Goal: Find specific page/section: Find specific page/section

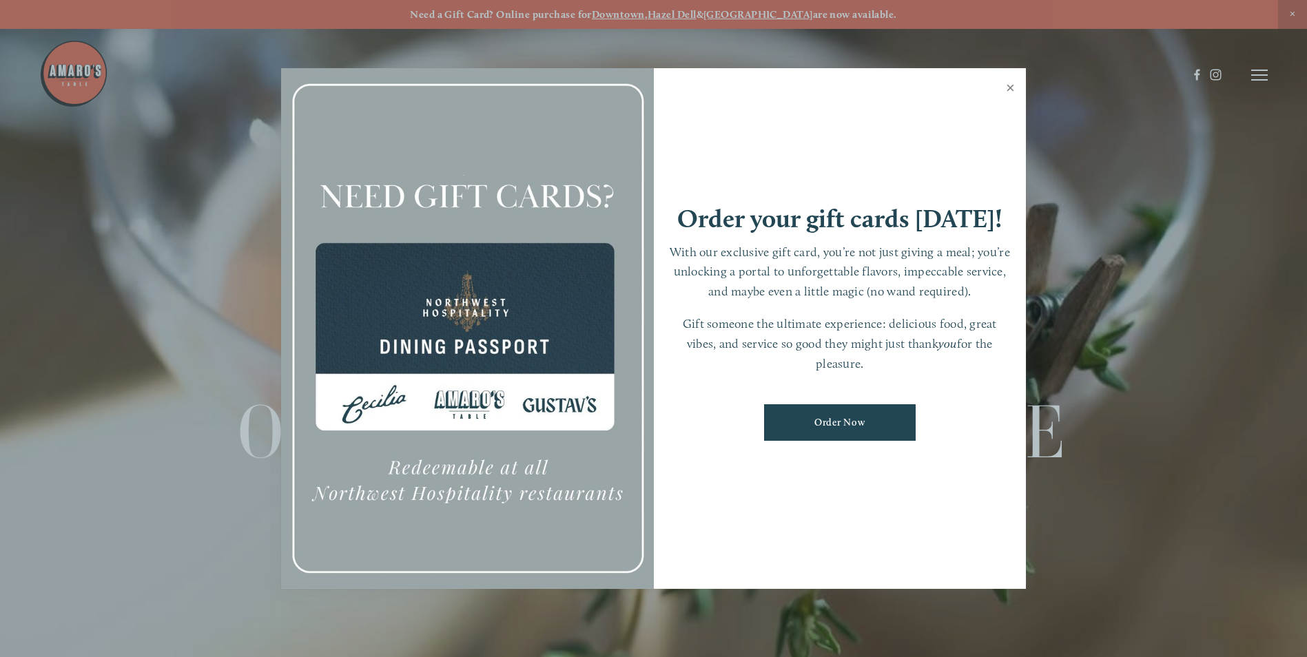
click at [1010, 87] on link "Close" at bounding box center [1010, 89] width 27 height 39
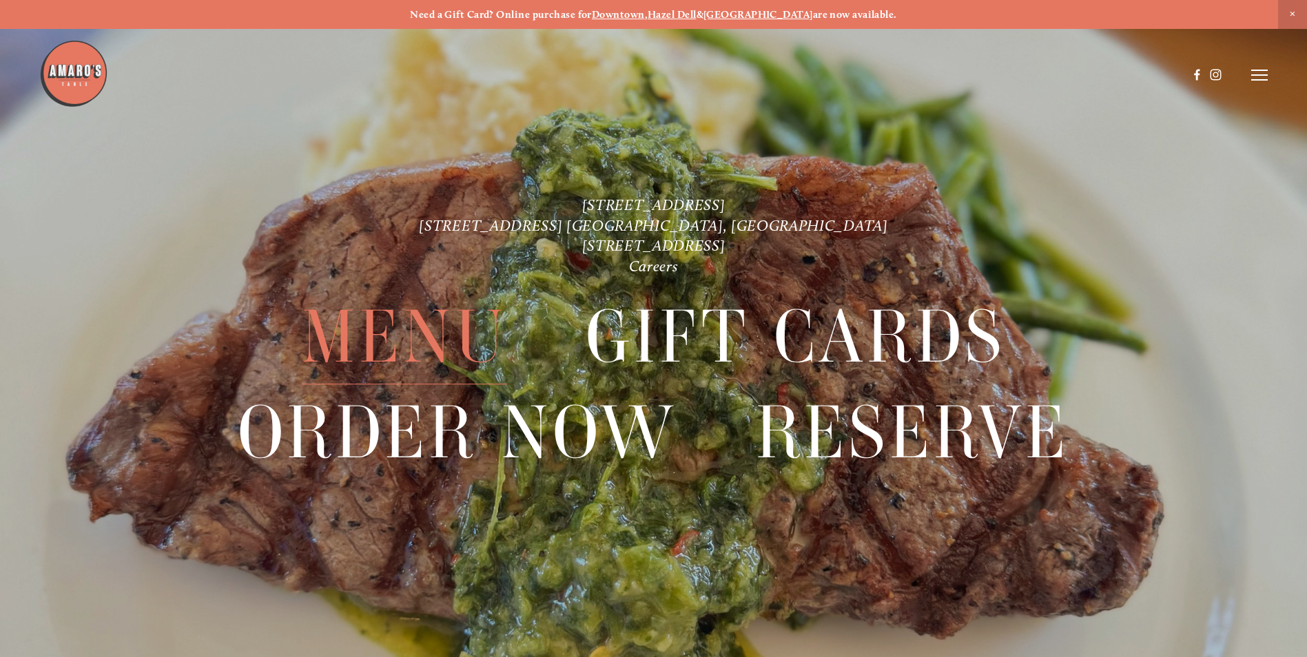
click at [380, 338] on span "Menu" at bounding box center [404, 337] width 205 height 94
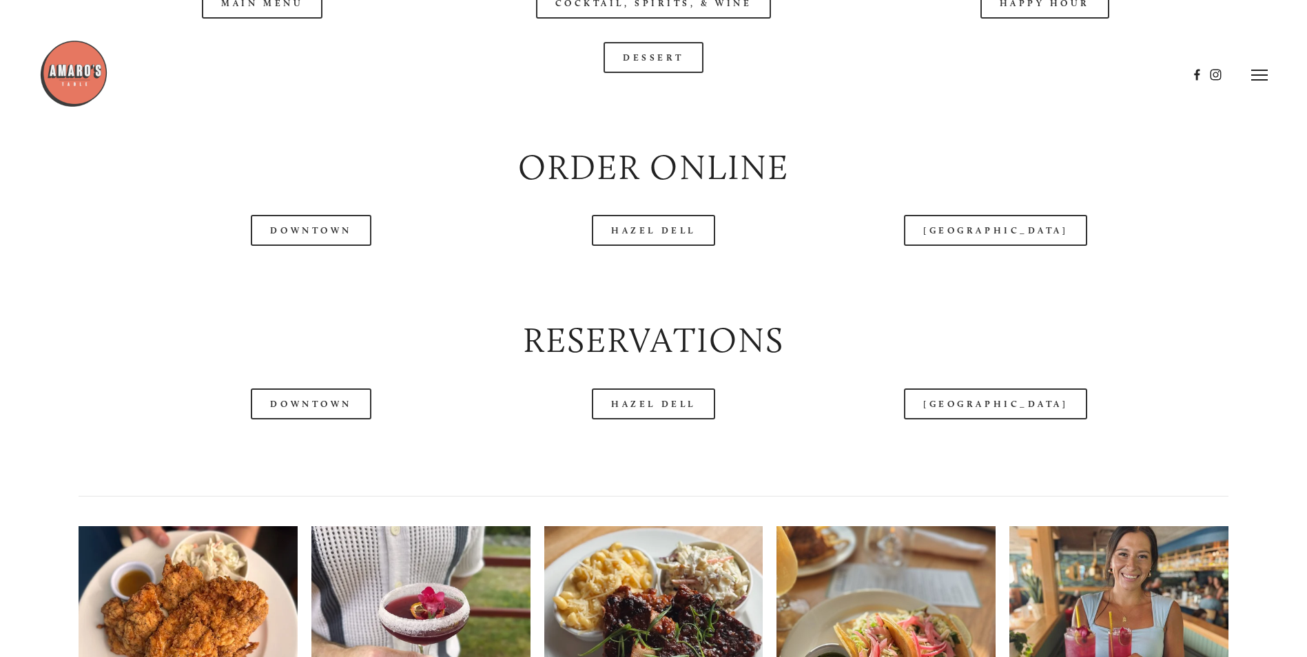
scroll to position [1653, 0]
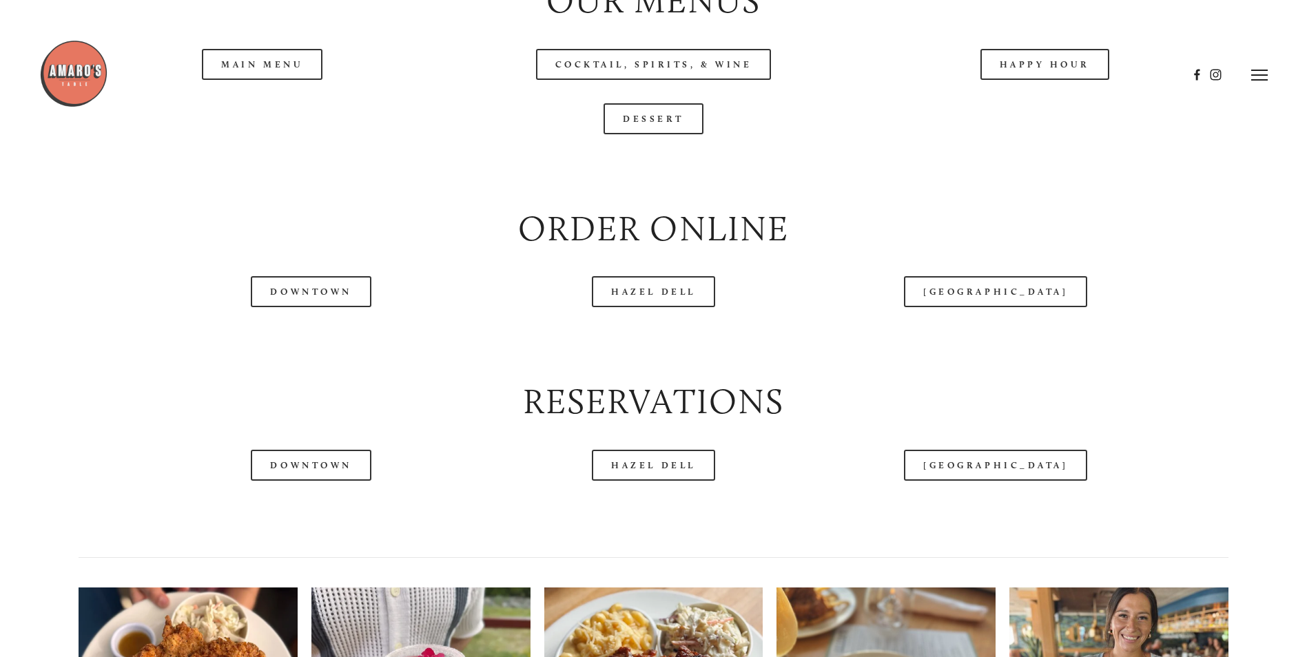
click at [281, 103] on div at bounding box center [613, 75] width 1148 height 72
click at [281, 112] on header "Menu Order Now Visit Gallery 0" at bounding box center [653, 75] width 1228 height 150
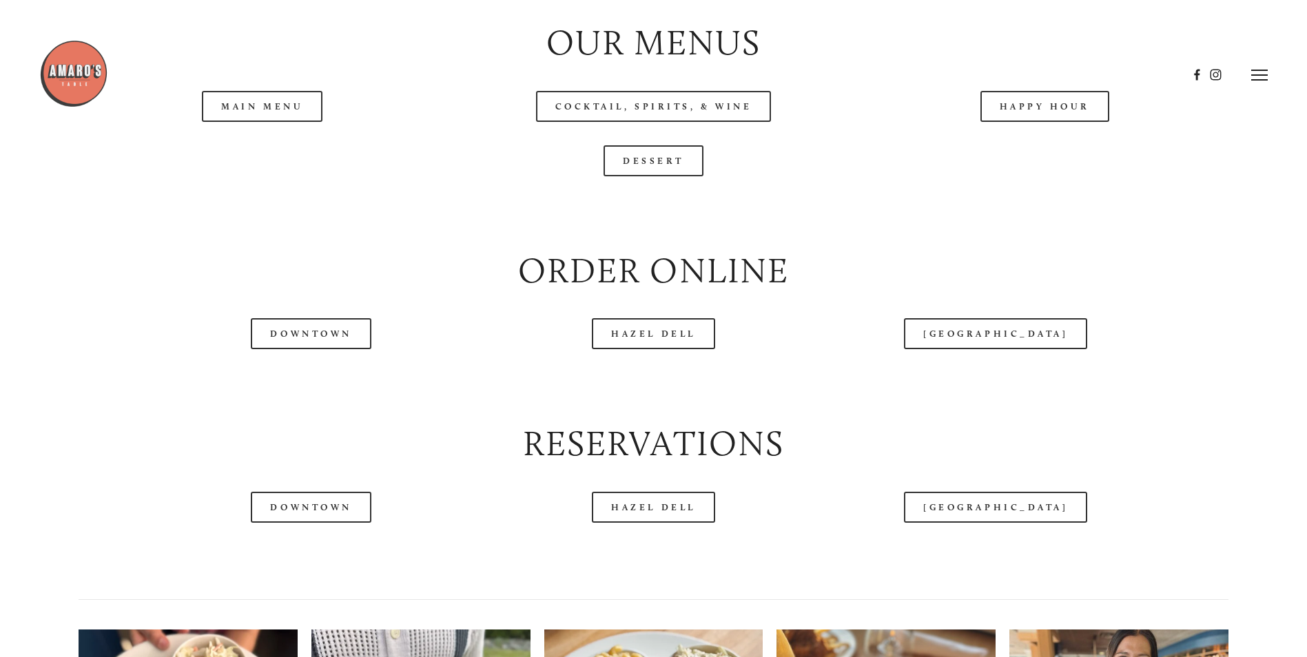
scroll to position [1515, 0]
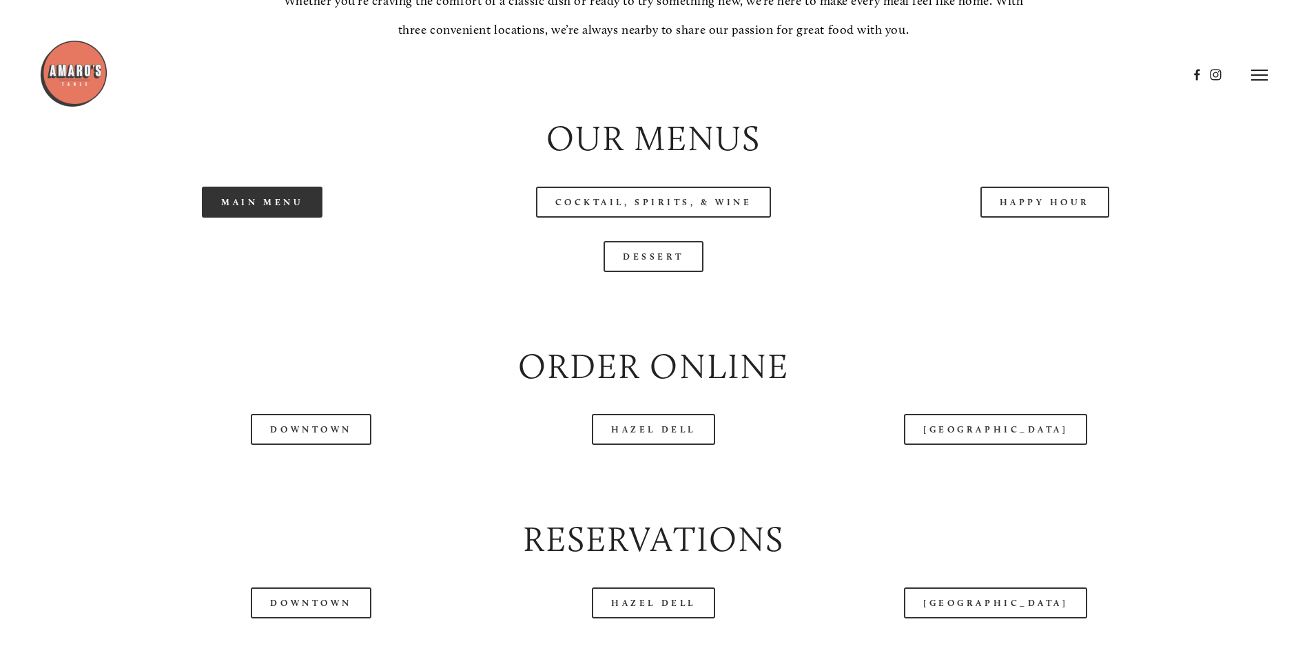
click at [279, 218] on link "Main Menu" at bounding box center [262, 202] width 121 height 31
